Goal: Communication & Community: Ask a question

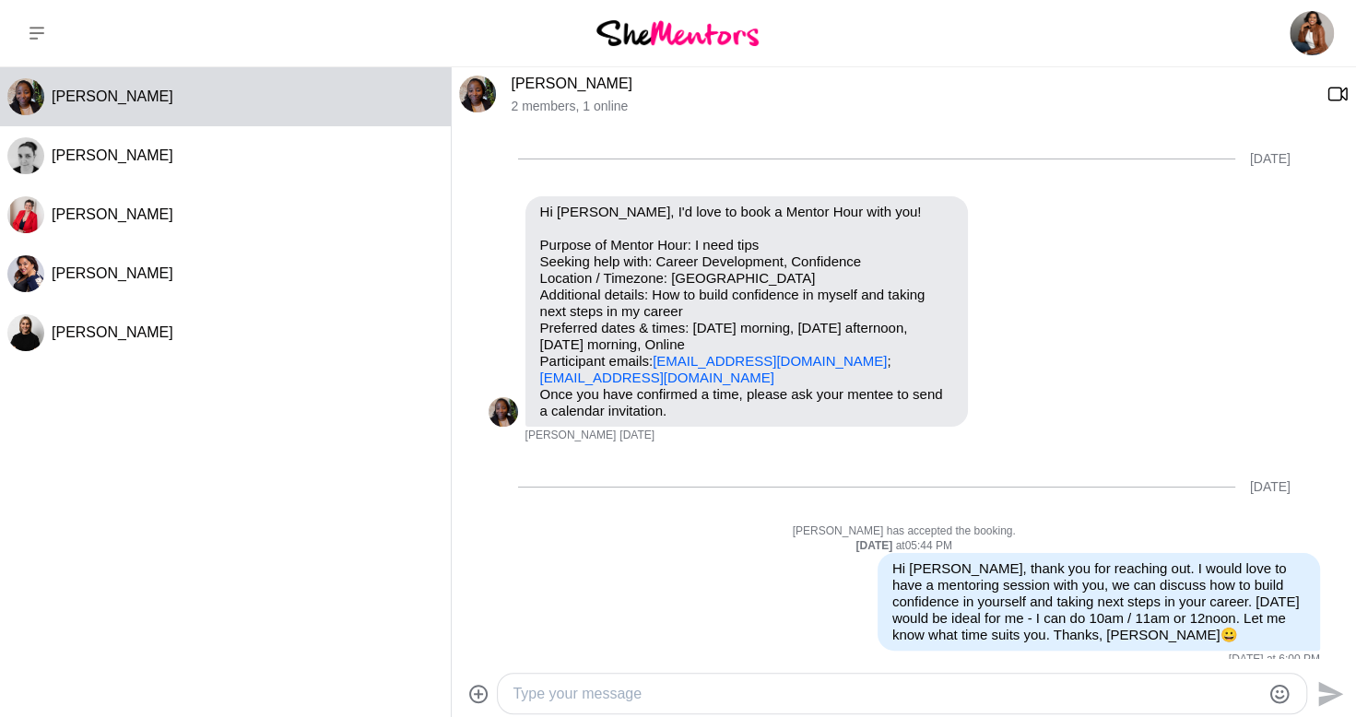
scroll to position [485, 0]
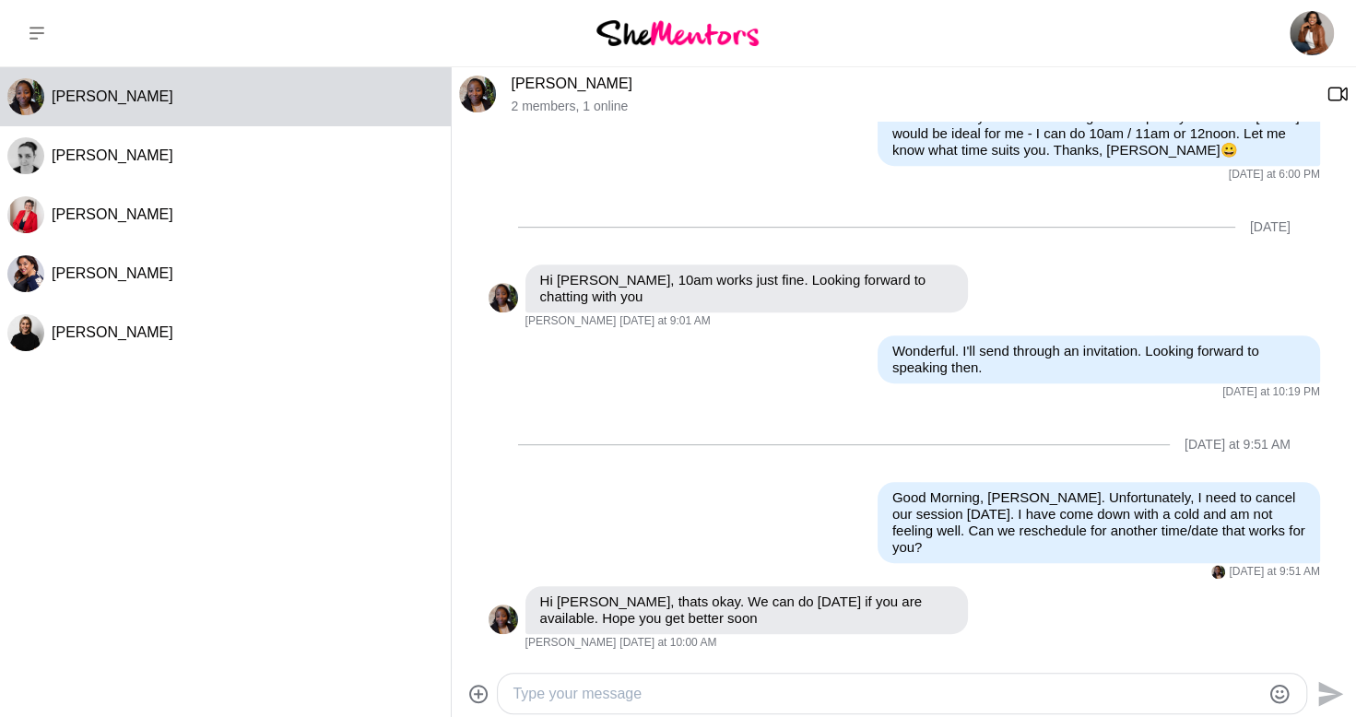
click at [832, 704] on textarea "Type your message" at bounding box center [886, 694] width 748 height 22
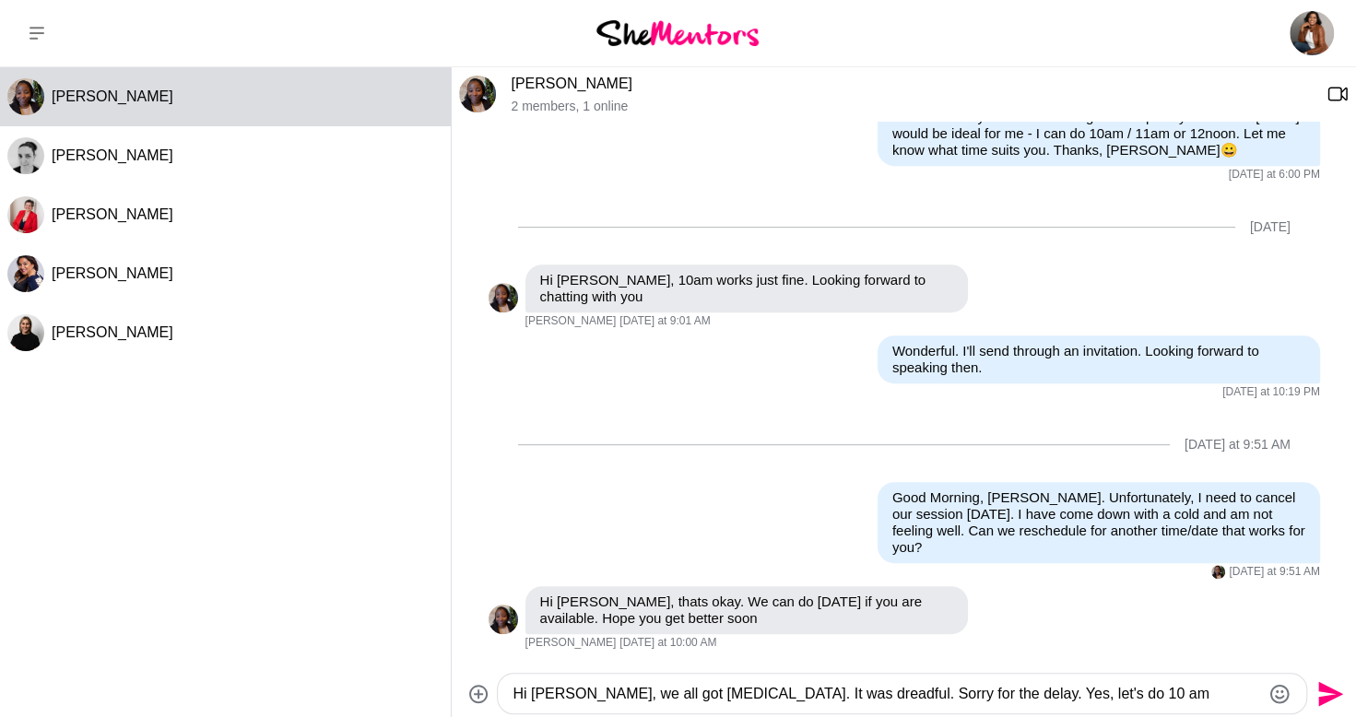
click at [1173, 689] on textarea "Hi [PERSON_NAME], we all got [MEDICAL_DATA]. It was dreadful. Sorry for the del…" at bounding box center [886, 694] width 748 height 22
type textarea "Hi [PERSON_NAME], we all got [MEDICAL_DATA]. It was dreadful. Sorry for the del…"
click at [1331, 691] on icon "Send" at bounding box center [1330, 693] width 25 height 25
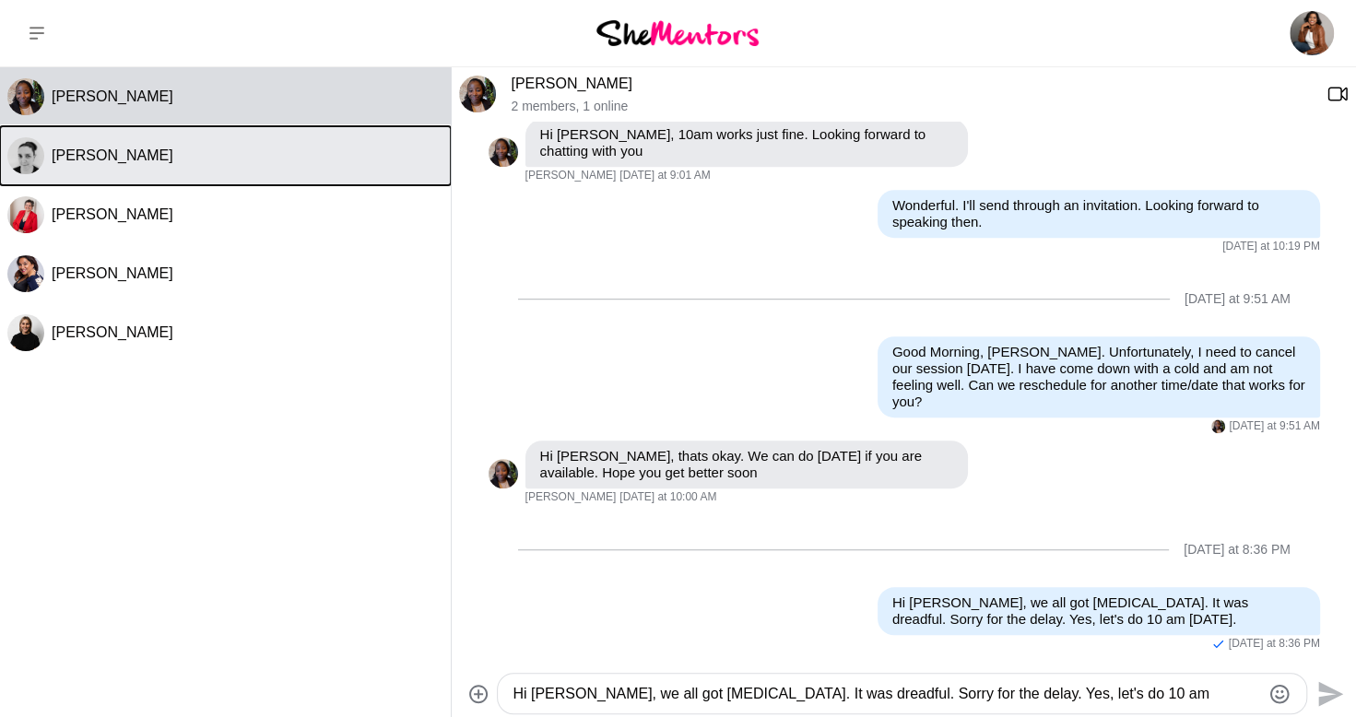
click at [306, 166] on button "[PERSON_NAME]" at bounding box center [225, 155] width 451 height 59
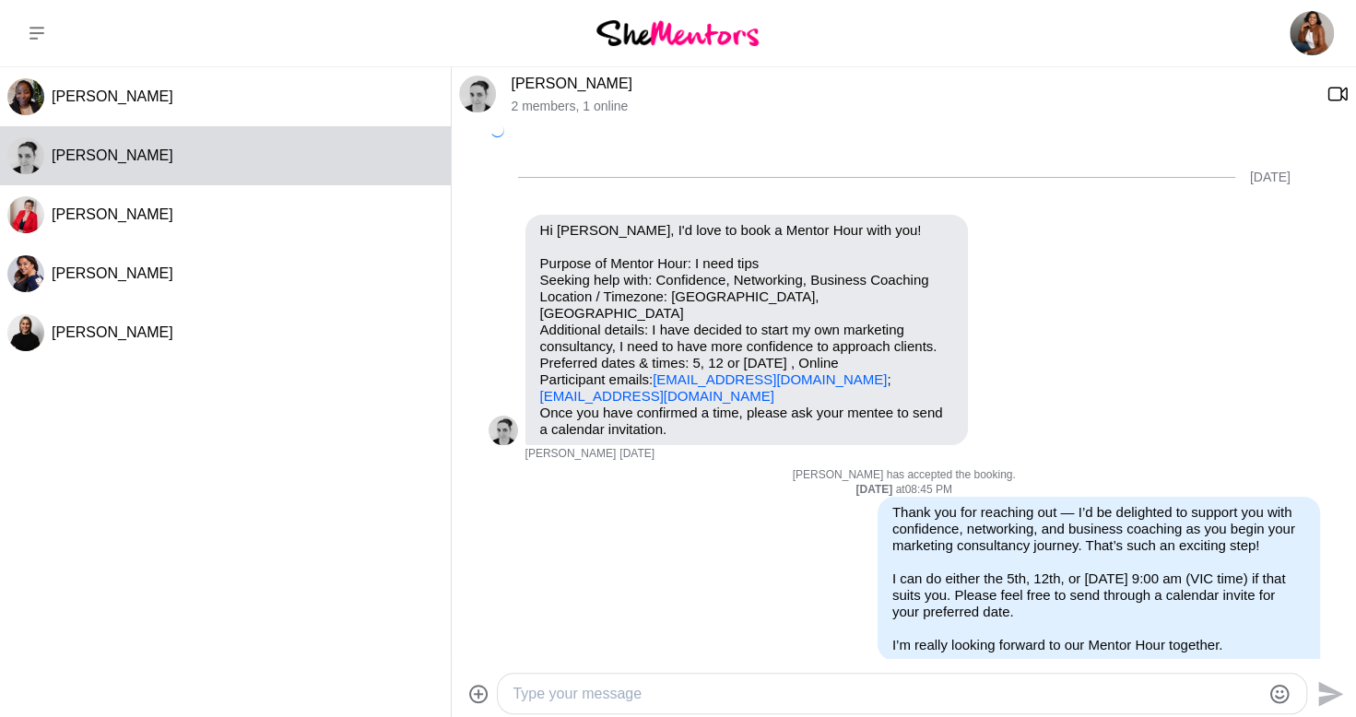
scroll to position [453, 0]
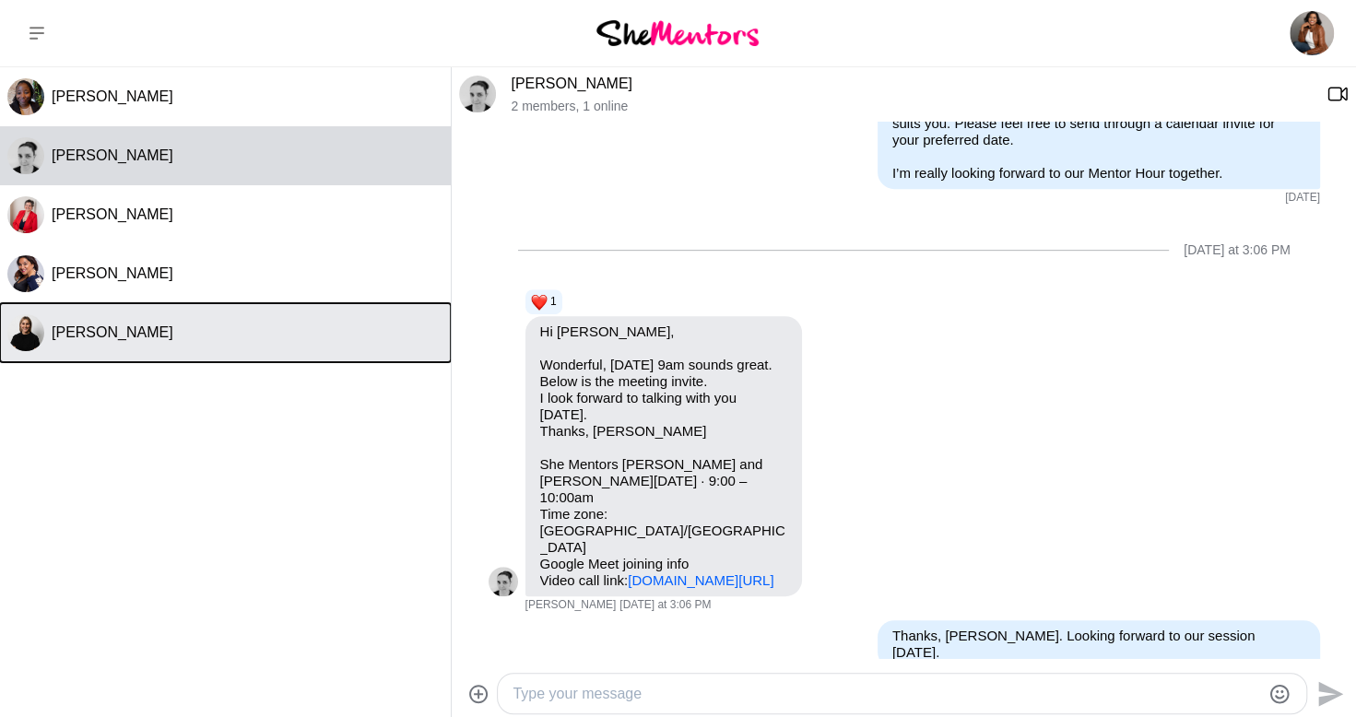
click at [280, 317] on button "[PERSON_NAME]" at bounding box center [225, 332] width 451 height 59
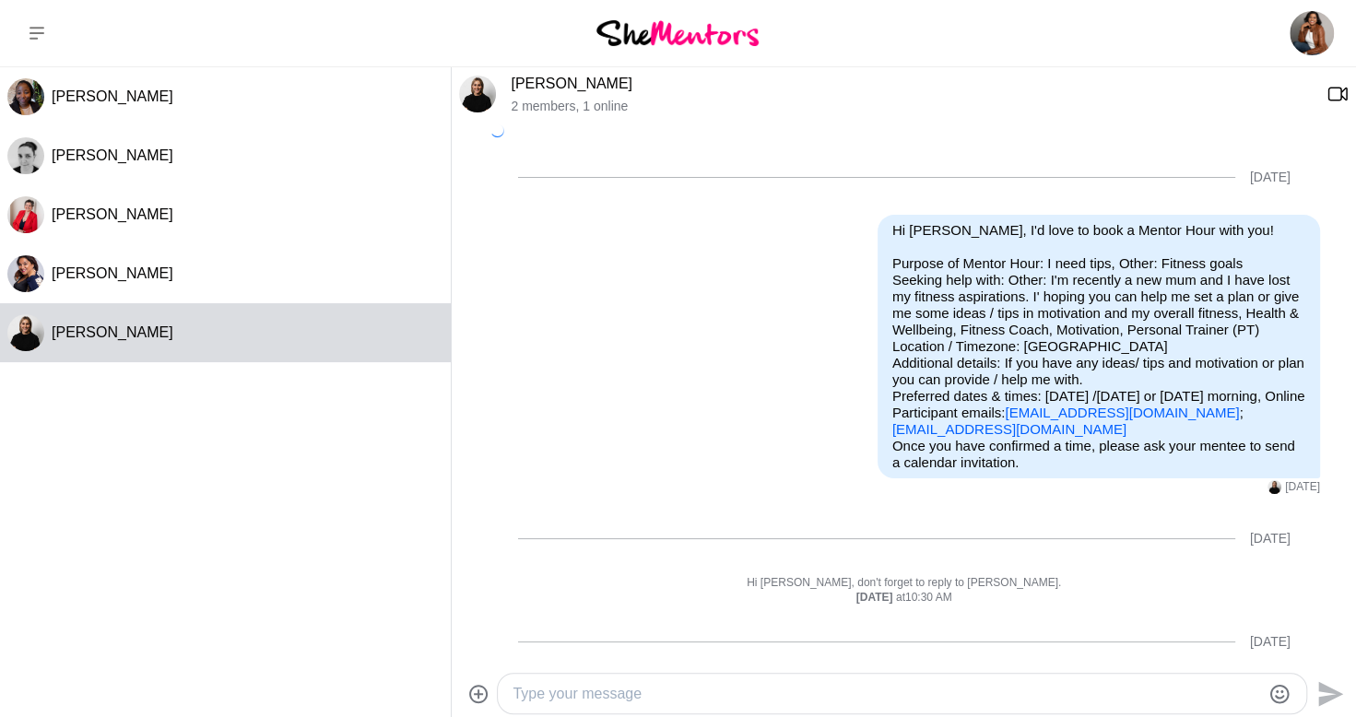
scroll to position [282, 0]
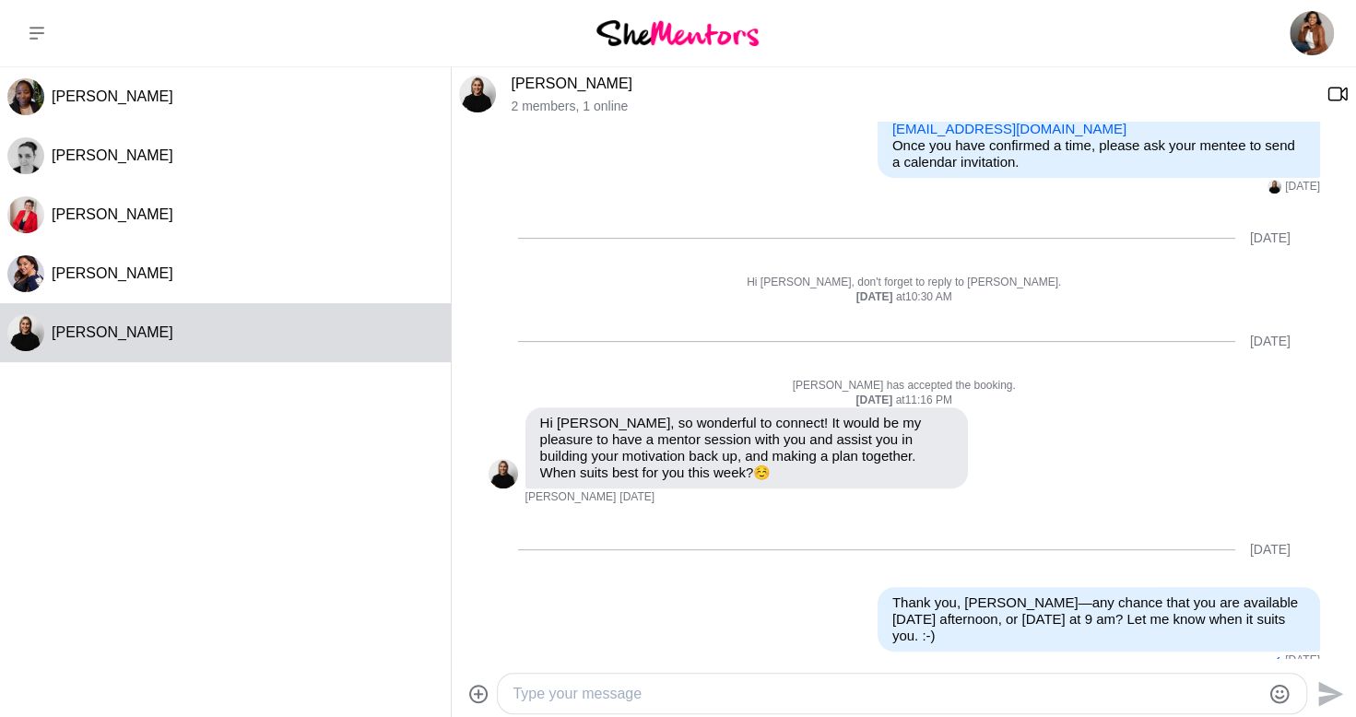
click at [741, 688] on textarea "Type your message" at bounding box center [886, 694] width 748 height 22
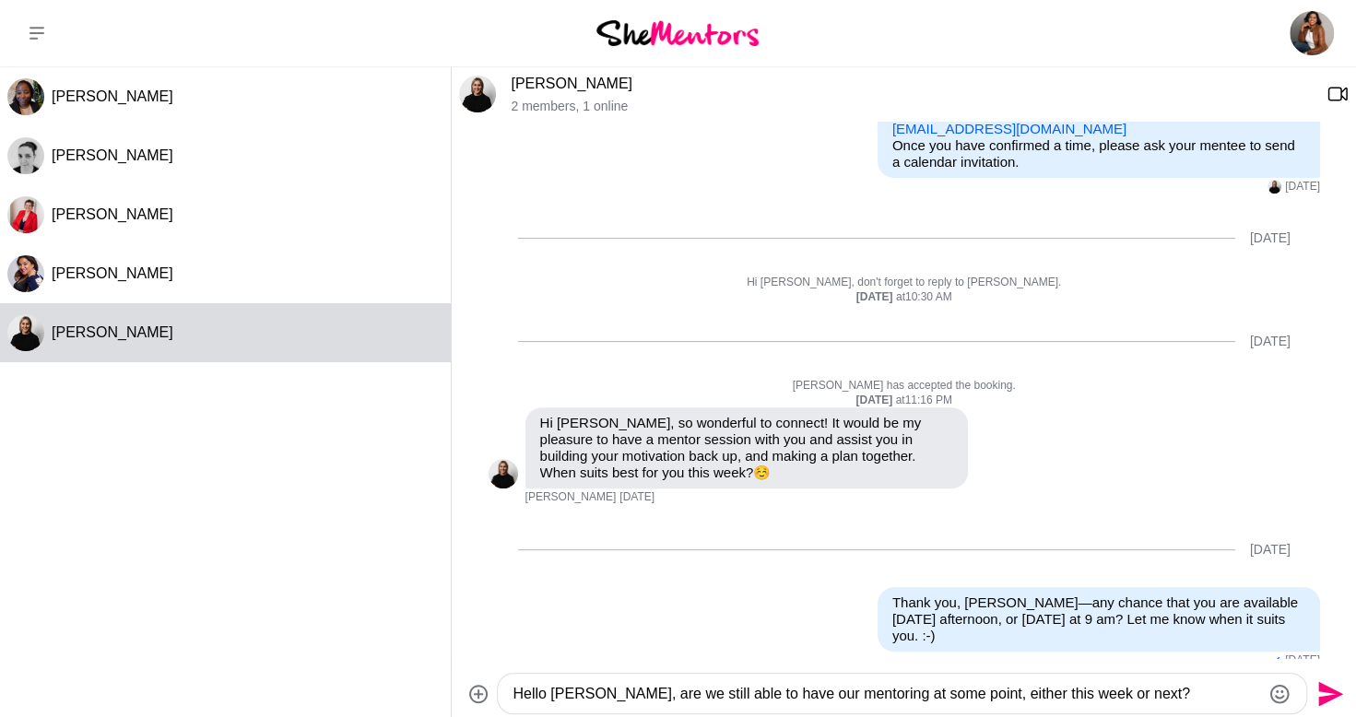
drag, startPoint x: 842, startPoint y: 693, endPoint x: 943, endPoint y: 691, distance: 100.5
click at [943, 691] on textarea "Hello [PERSON_NAME], are we still able to have our mentoring at some point, eit…" at bounding box center [886, 694] width 748 height 22
click at [1122, 694] on textarea "Hello [PERSON_NAME], are we still able to have our mentoring session, either th…" at bounding box center [886, 694] width 748 height 22
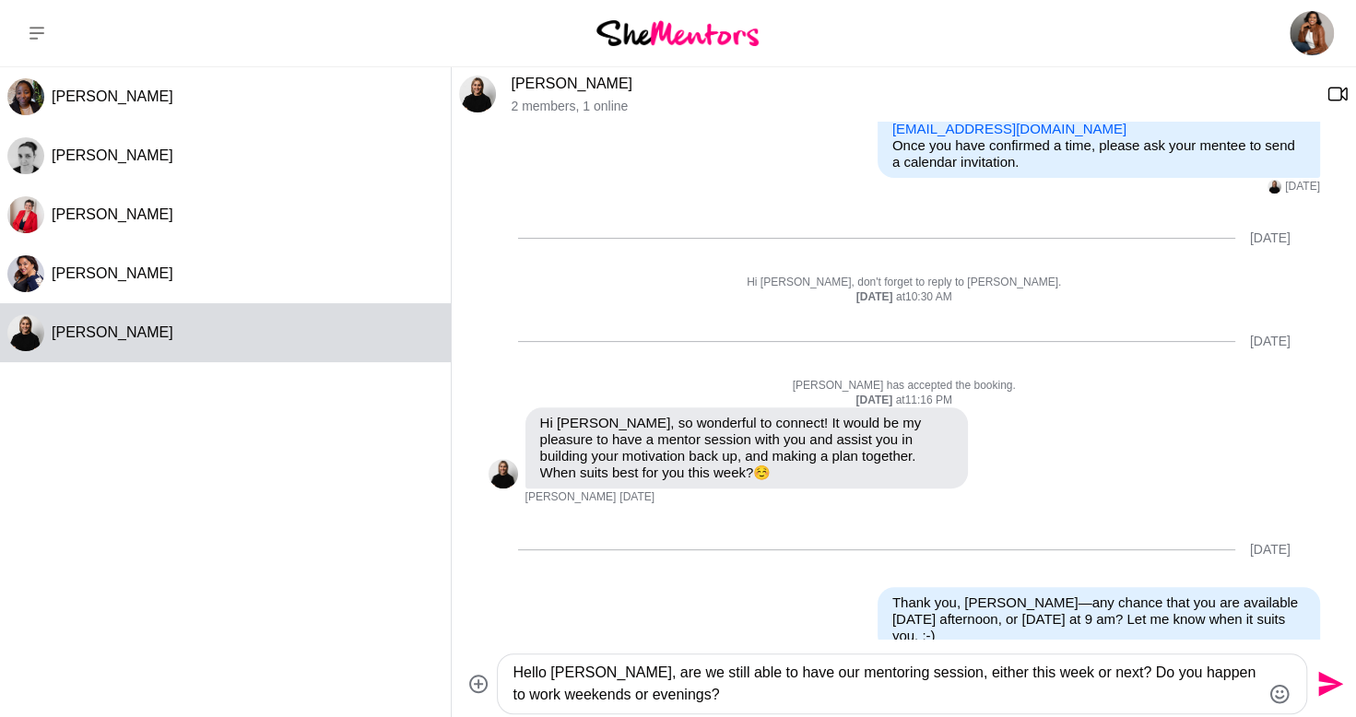
type textarea "Hello [PERSON_NAME], are we still able to have our mentoring session, either th…"
click at [1325, 671] on icon "Send" at bounding box center [1327, 683] width 29 height 29
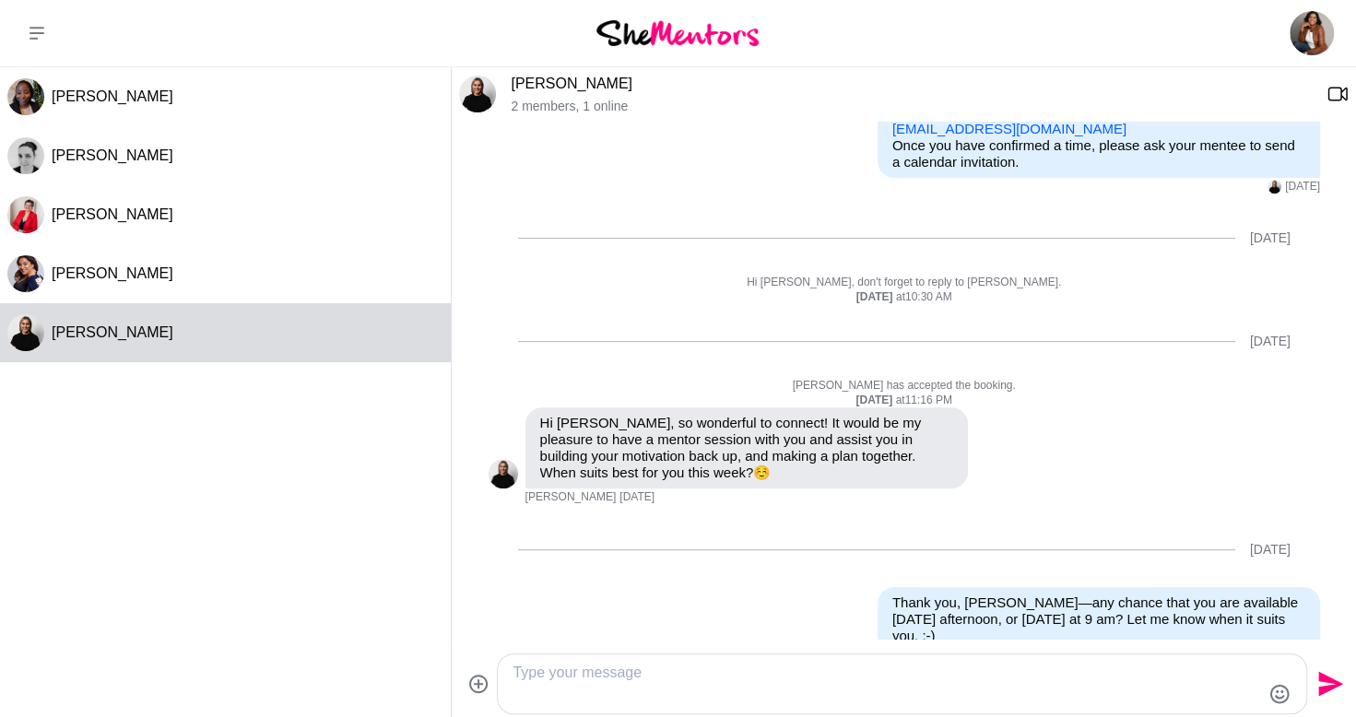
scroll to position [428, 0]
